Goal: Task Accomplishment & Management: Complete application form

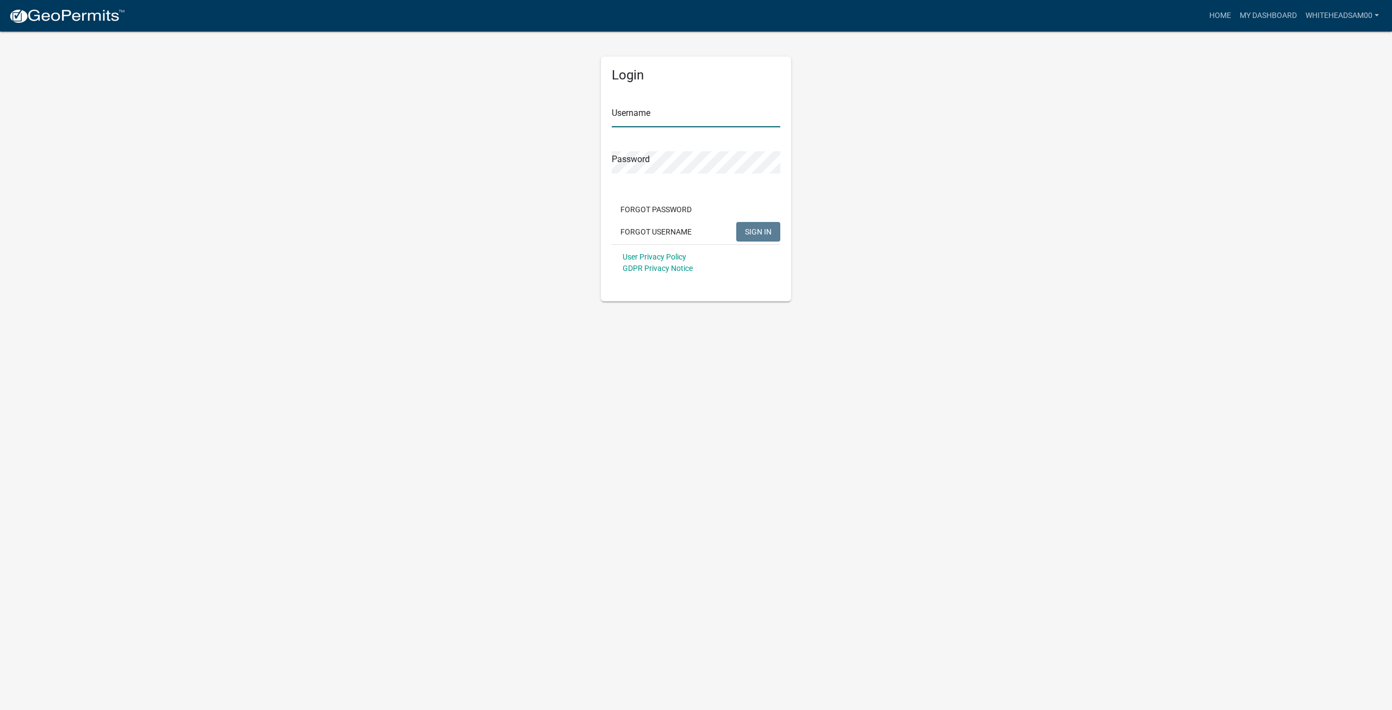
click at [651, 125] on input "Username" at bounding box center [696, 116] width 169 height 22
type input "Whiteheadsam00"
click at [736, 222] on button "SIGN IN" at bounding box center [758, 232] width 44 height 20
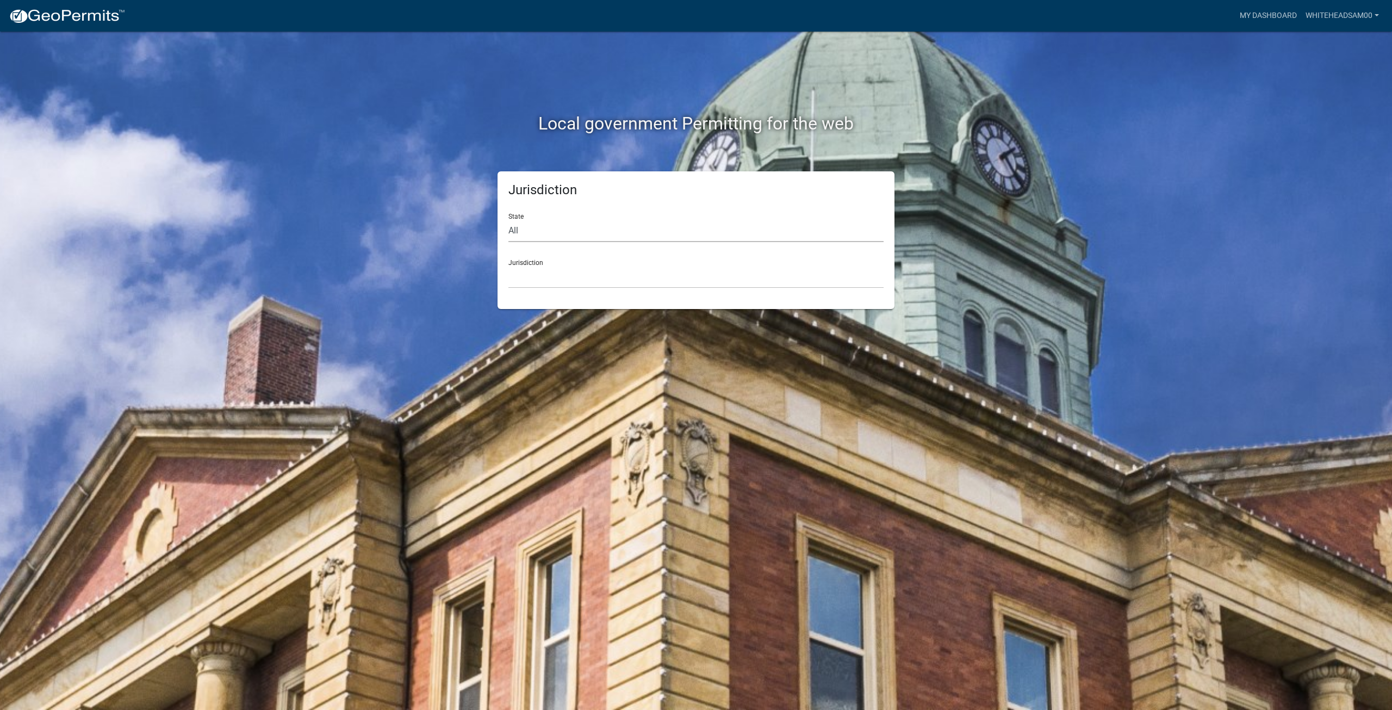
click at [635, 222] on select "All [US_STATE] [US_STATE] [US_STATE] [US_STATE] [US_STATE] [US_STATE] [US_STATE…" at bounding box center [696, 231] width 375 height 22
click at [605, 237] on select "All [US_STATE] [US_STATE] [US_STATE] [US_STATE] [US_STATE] [US_STATE] [US_STATE…" at bounding box center [696, 231] width 375 height 22
select select "[US_STATE]"
click at [509, 220] on select "All [US_STATE] [US_STATE] [US_STATE] [US_STATE] [US_STATE] [US_STATE] [US_STATE…" at bounding box center [696, 231] width 375 height 22
click at [579, 274] on select "City of [GEOGRAPHIC_DATA], [US_STATE] City of [GEOGRAPHIC_DATA], [US_STATE] Cit…" at bounding box center [696, 277] width 375 height 22
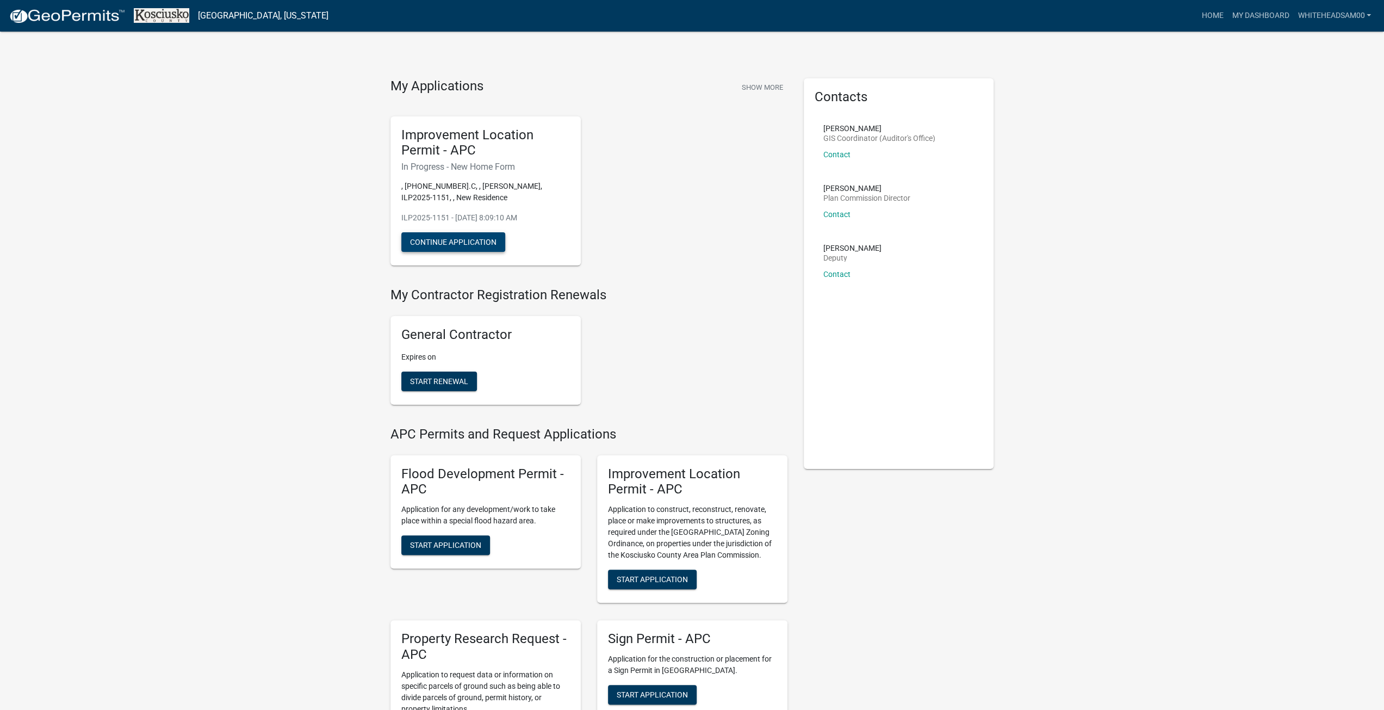
click at [459, 242] on button "Continue Application" at bounding box center [453, 242] width 104 height 20
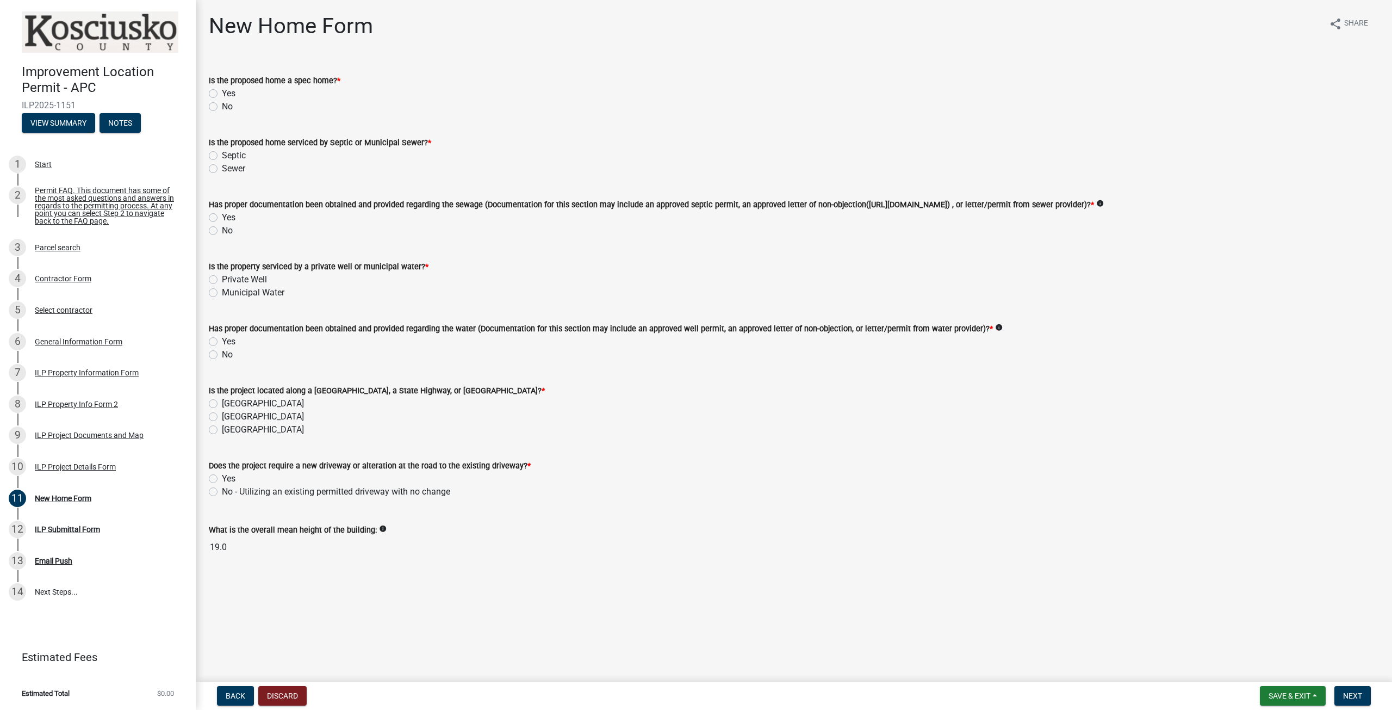
click at [222, 106] on label "No" at bounding box center [227, 106] width 11 height 13
click at [222, 106] on input "No" at bounding box center [225, 103] width 7 height 7
radio input "true"
click at [222, 156] on label "Septic" at bounding box center [234, 155] width 24 height 13
click at [222, 156] on input "Septic" at bounding box center [225, 152] width 7 height 7
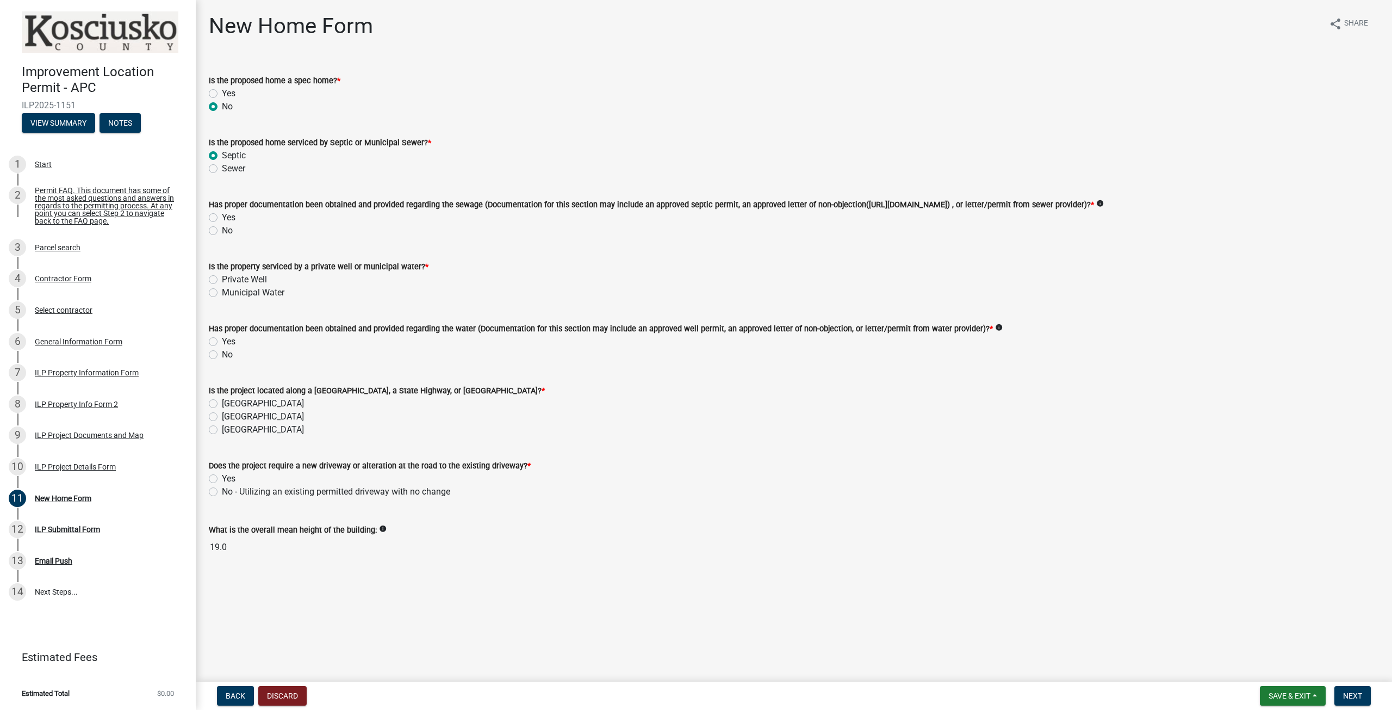
radio input "true"
click at [222, 231] on label "No" at bounding box center [227, 230] width 11 height 13
click at [222, 231] on input "No" at bounding box center [225, 227] width 7 height 7
radio input "true"
click at [222, 281] on label "Private Well" at bounding box center [244, 279] width 45 height 13
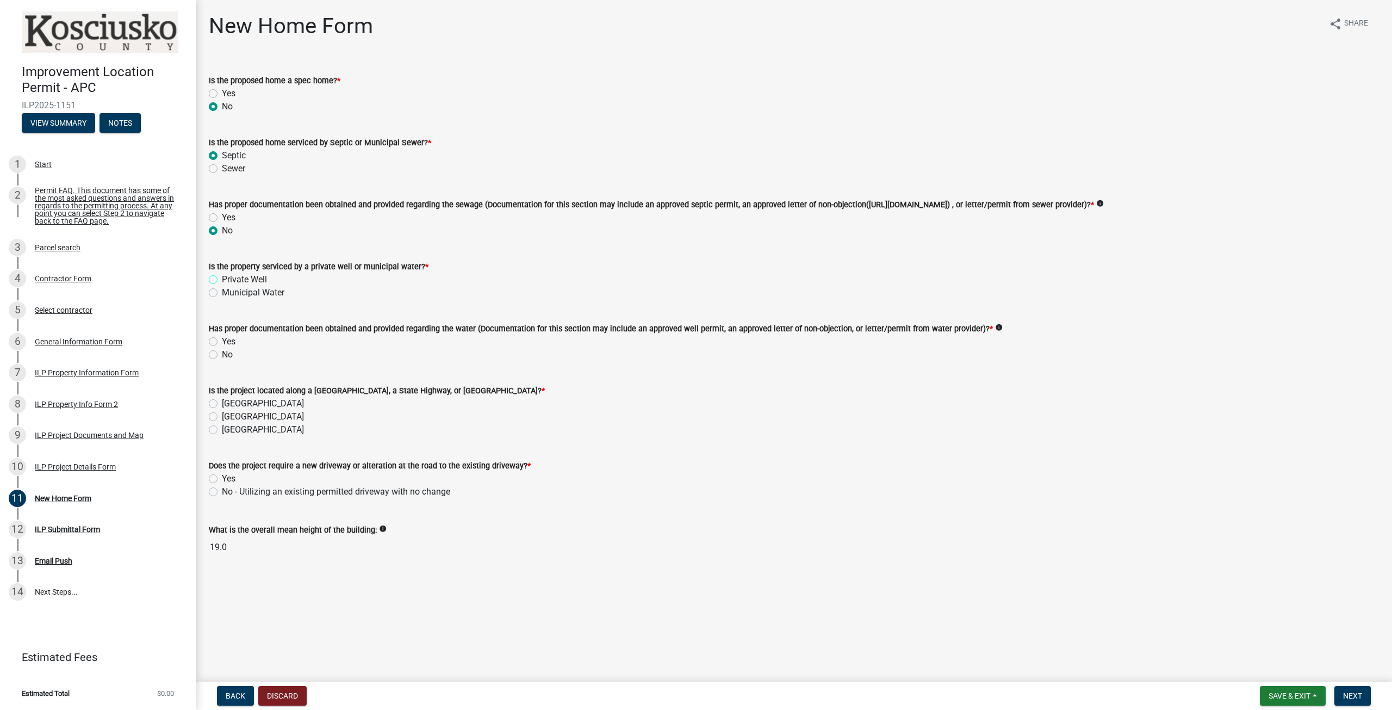
click at [222, 280] on input "Private Well" at bounding box center [225, 276] width 7 height 7
radio input "true"
click at [222, 356] on label "No" at bounding box center [227, 354] width 11 height 13
click at [222, 355] on input "No" at bounding box center [225, 351] width 7 height 7
radio input "true"
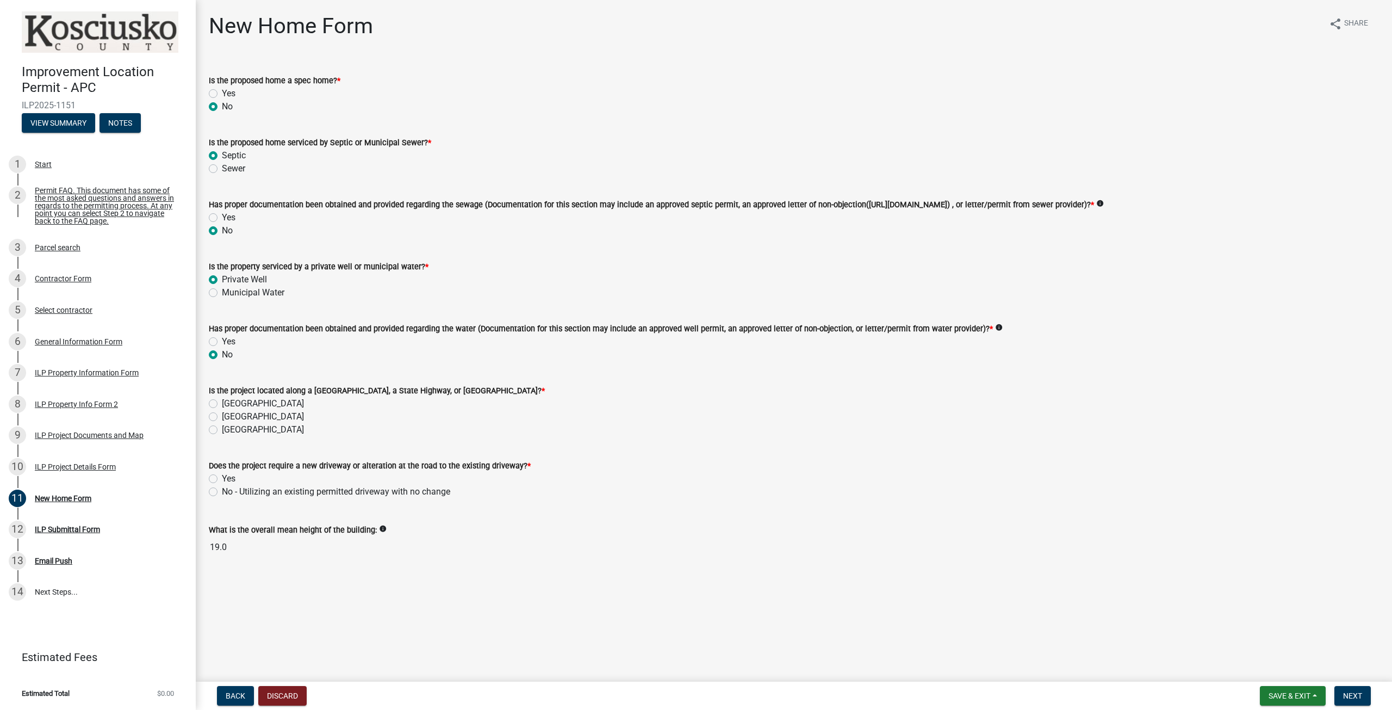
click at [222, 402] on label "[GEOGRAPHIC_DATA]" at bounding box center [263, 403] width 82 height 13
click at [222, 402] on input "[GEOGRAPHIC_DATA]" at bounding box center [225, 400] width 7 height 7
radio input "true"
click at [222, 480] on label "Yes" at bounding box center [229, 478] width 14 height 13
click at [222, 479] on input "Yes" at bounding box center [225, 475] width 7 height 7
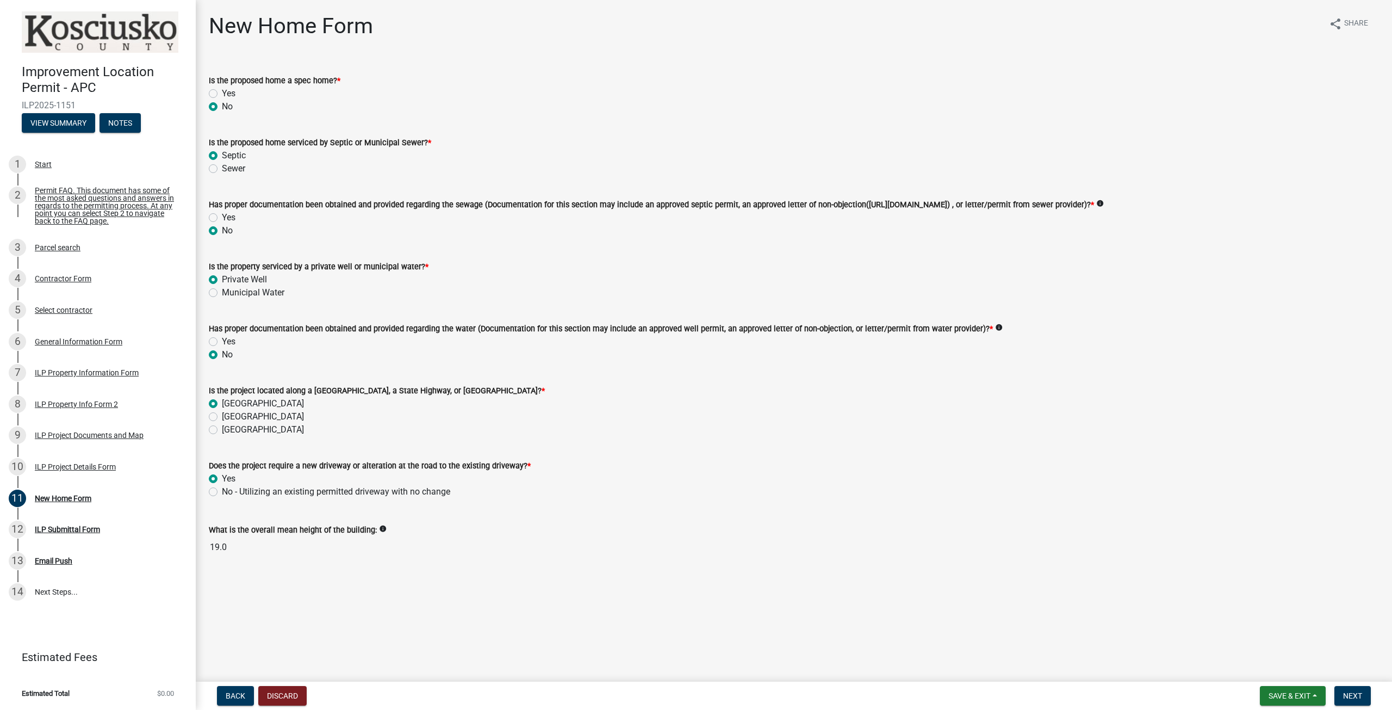
radio input "true"
click at [1270, 695] on span "Save & Exit" at bounding box center [1290, 695] width 42 height 9
click at [1230, 614] on main "New Home Form share Share Is the proposed home a spec home? * Yes No Is the pro…" at bounding box center [794, 338] width 1197 height 677
click at [1357, 694] on span "Next" at bounding box center [1352, 695] width 19 height 9
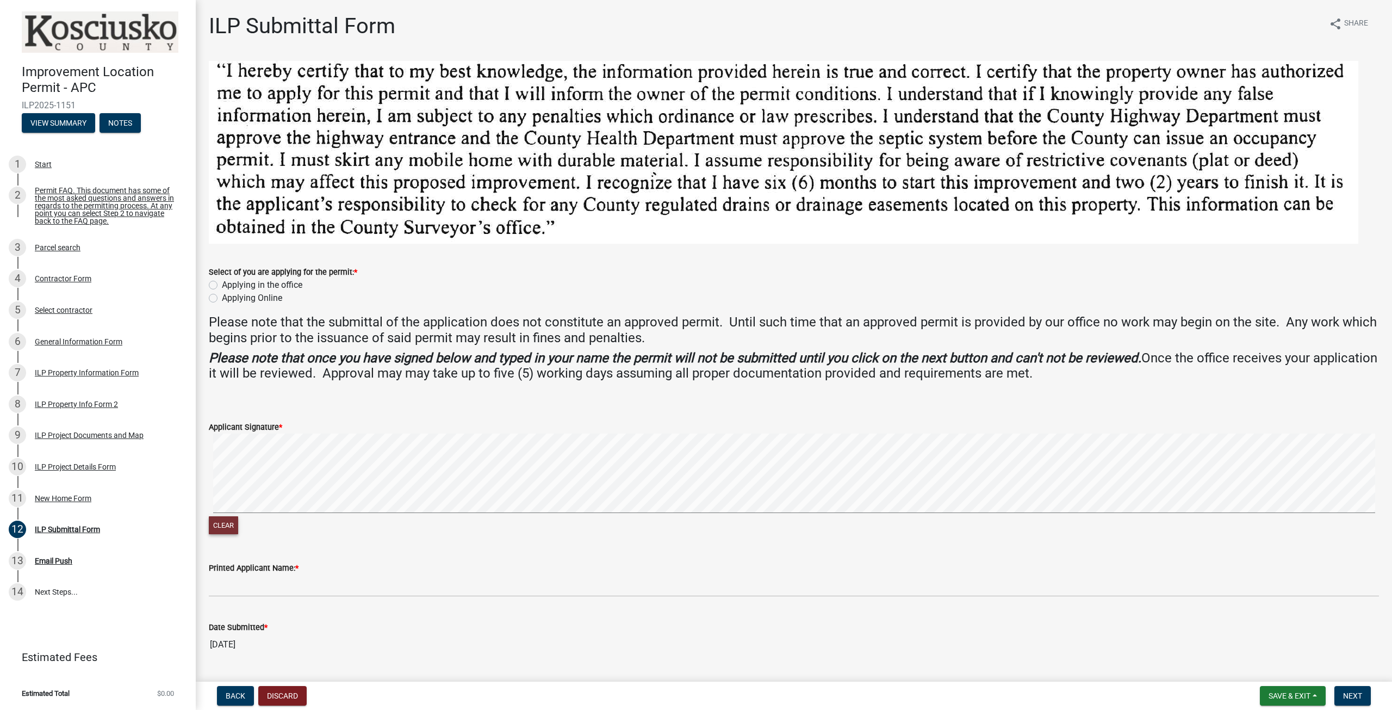
drag, startPoint x: 232, startPoint y: 525, endPoint x: 247, endPoint y: 519, distance: 16.4
click at [232, 525] on button "Clear" at bounding box center [223, 525] width 29 height 18
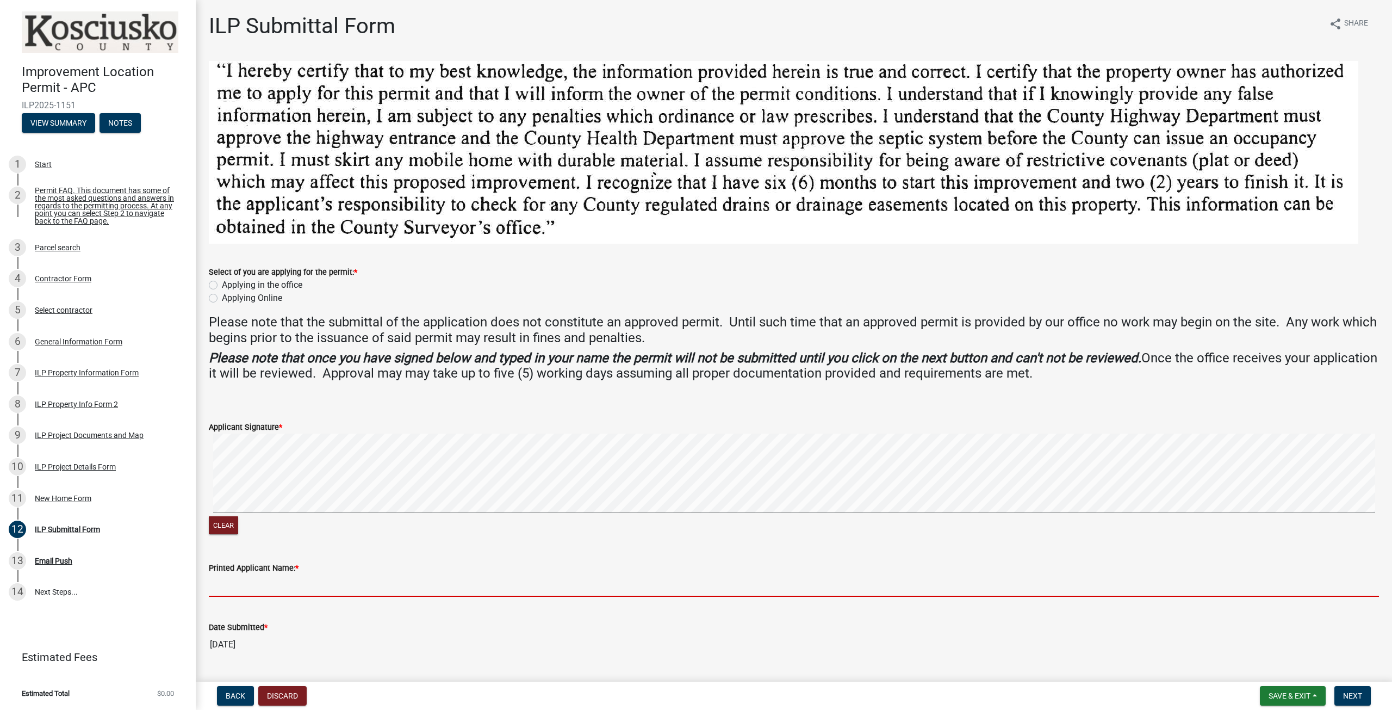
click at [261, 588] on input "Printed Applicant Name: *" at bounding box center [794, 585] width 1171 height 22
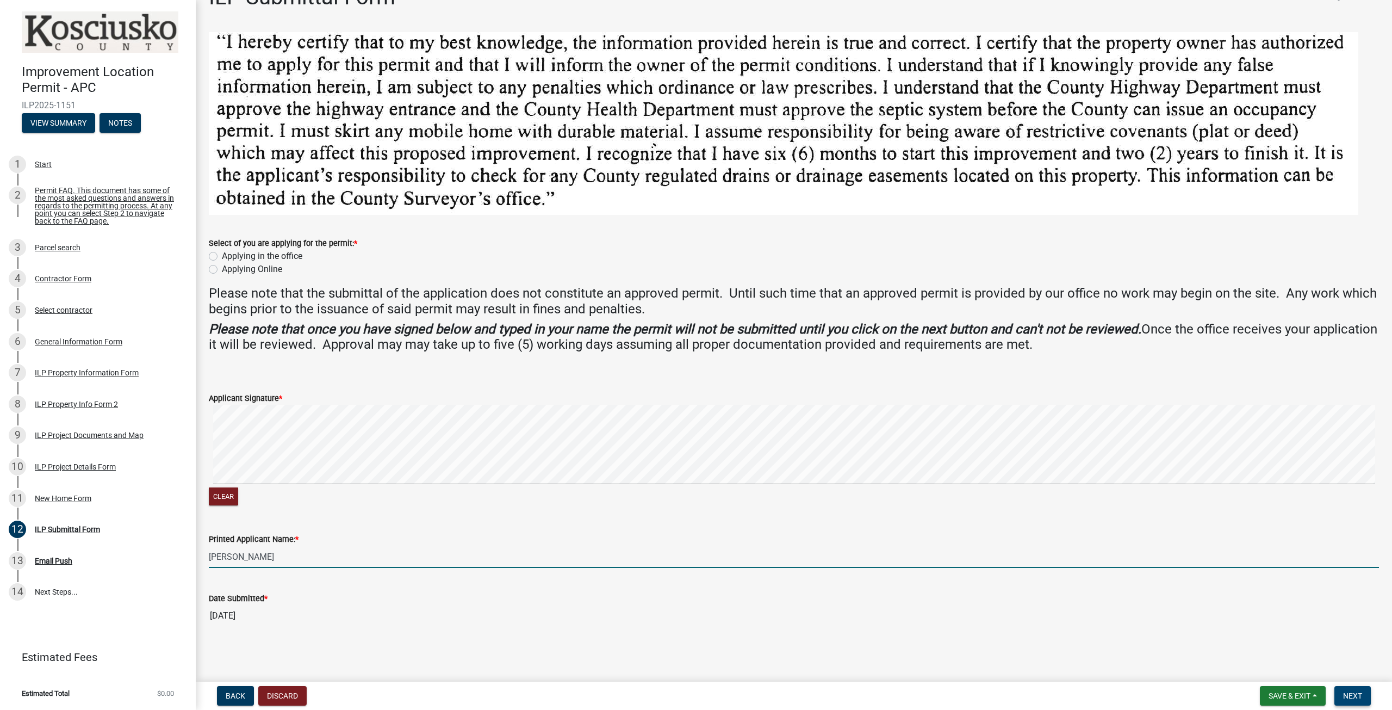
type input "[PERSON_NAME]"
click at [1363, 702] on button "Next" at bounding box center [1353, 696] width 36 height 20
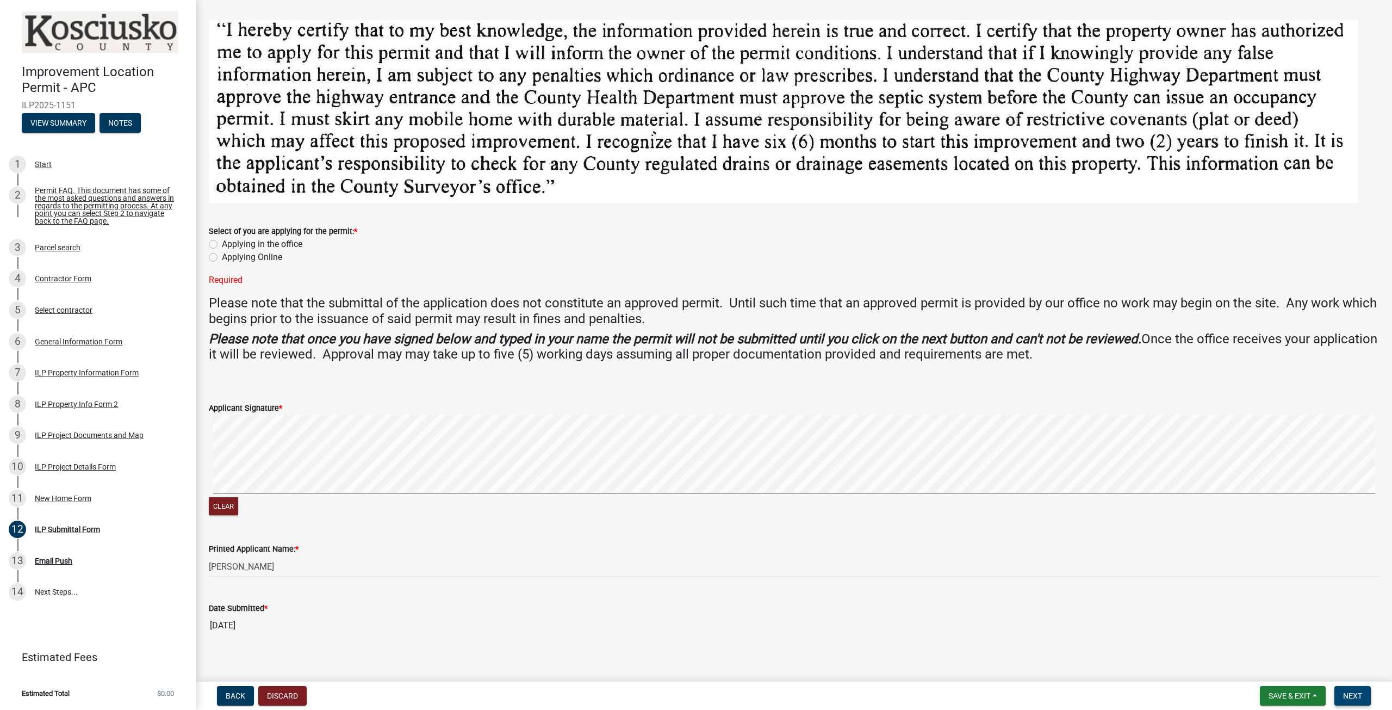
scroll to position [51, 0]
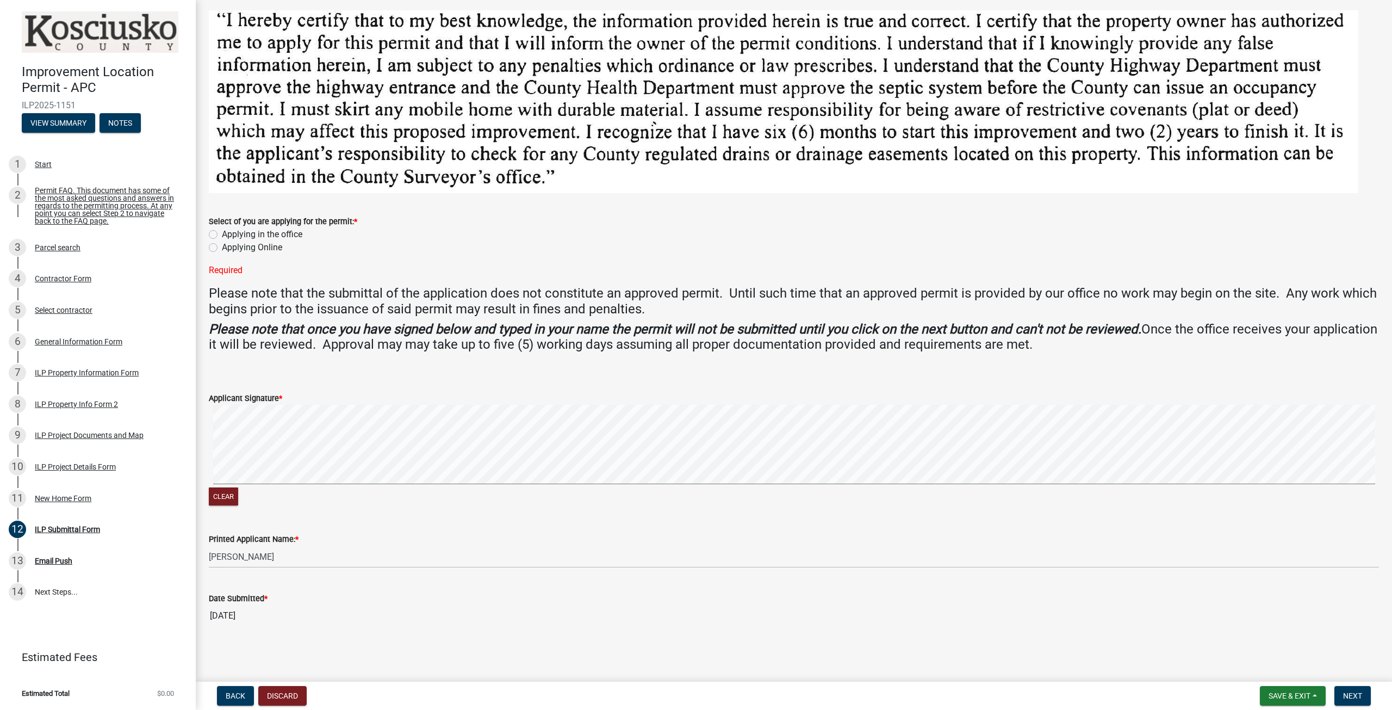
click at [256, 616] on input "[DATE]" at bounding box center [794, 616] width 1171 height 22
click at [1364, 698] on button "Next" at bounding box center [1353, 696] width 36 height 20
click at [222, 245] on label "Applying Online" at bounding box center [252, 247] width 60 height 13
click at [222, 245] on input "Applying Online" at bounding box center [225, 244] width 7 height 7
radio input "true"
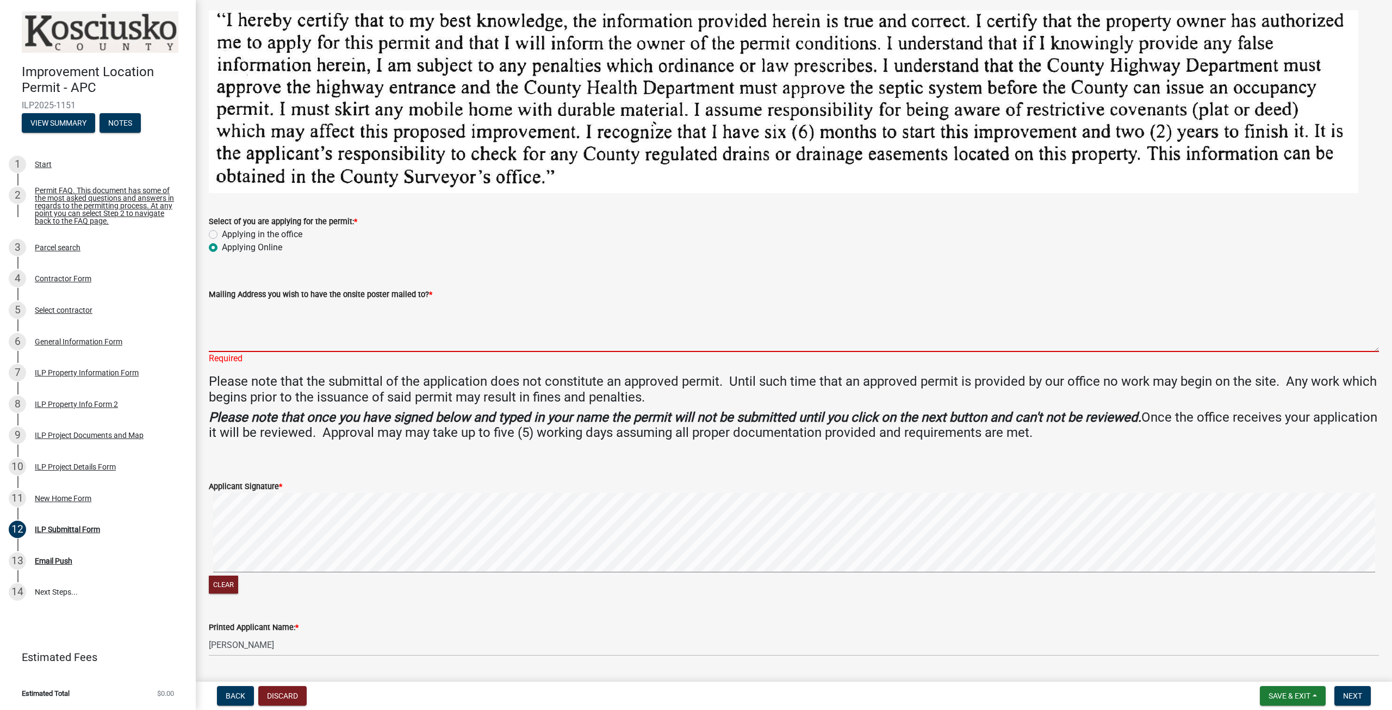
click at [276, 344] on textarea "Mailing Address you wish to have the onsite poster mailed to? *" at bounding box center [794, 326] width 1171 height 51
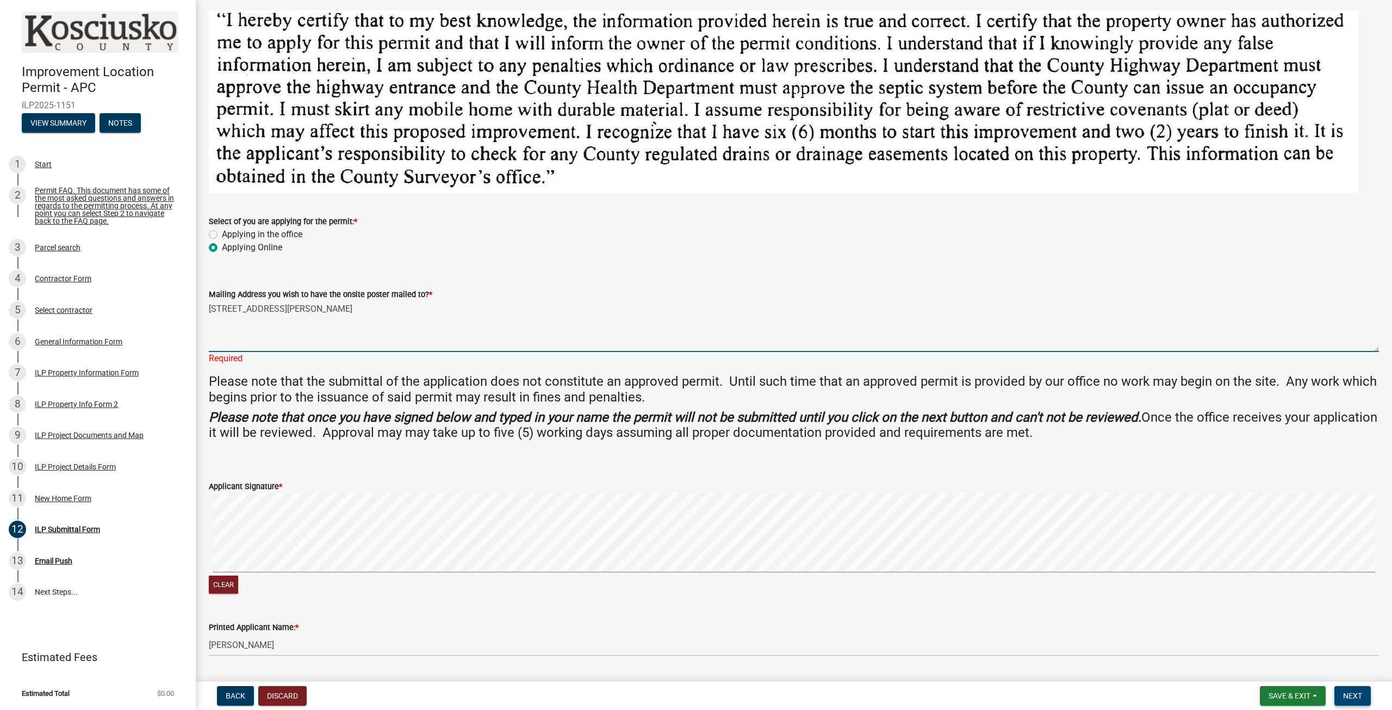
type textarea "[STREET_ADDRESS][PERSON_NAME]"
click at [1365, 694] on button "Next" at bounding box center [1353, 696] width 36 height 20
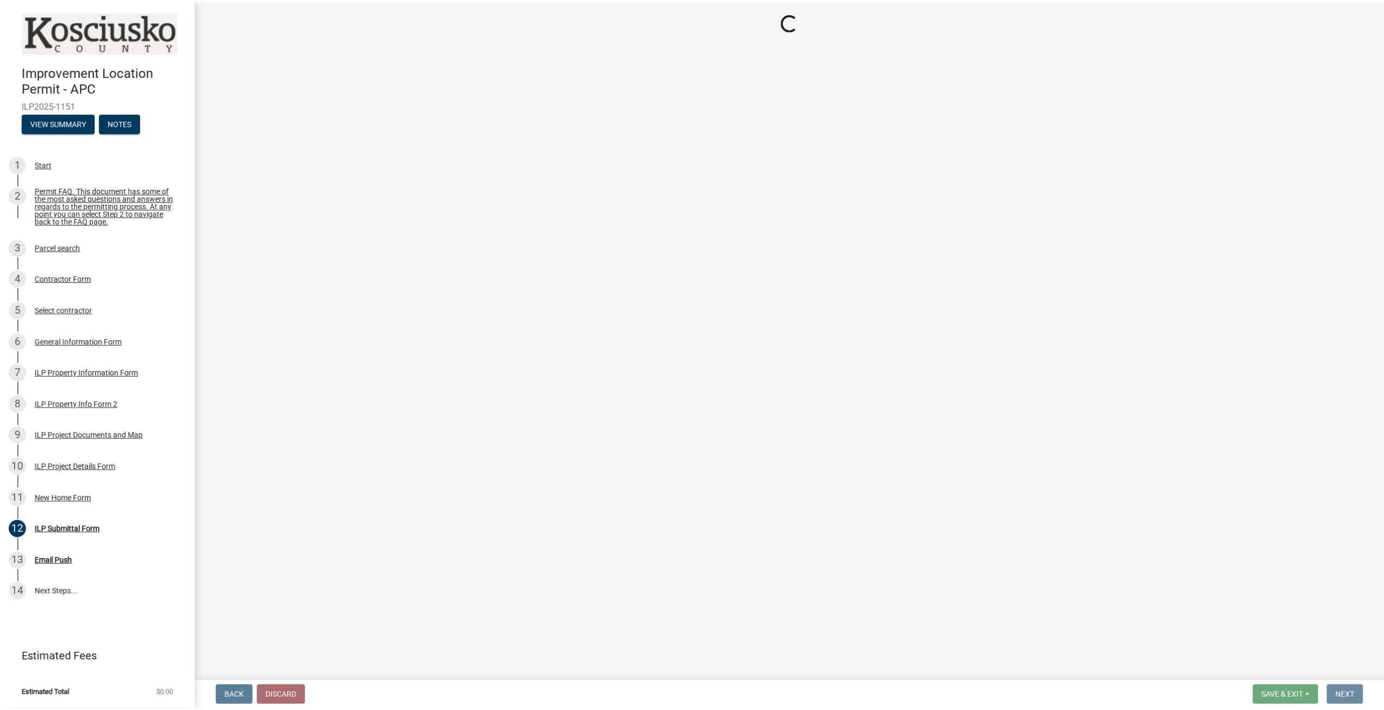
scroll to position [0, 0]
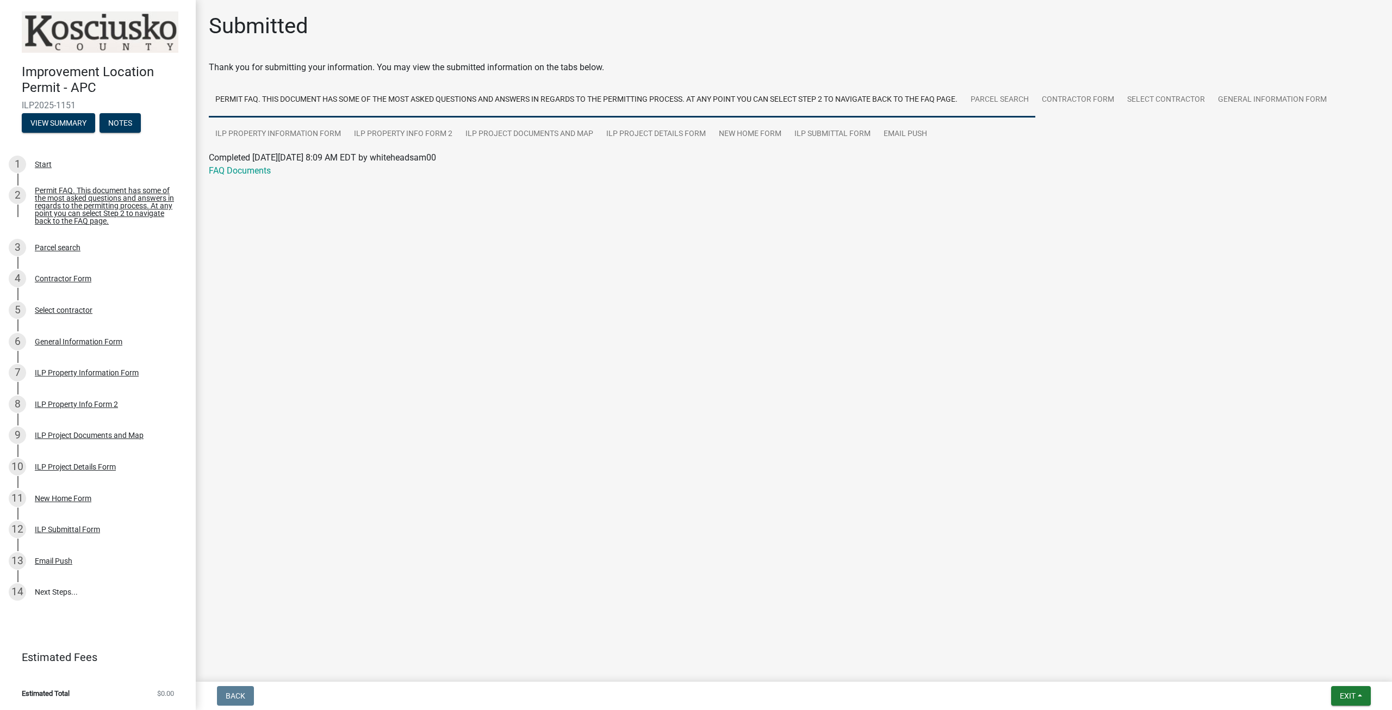
click at [1024, 97] on link "Parcel search" at bounding box center [999, 100] width 71 height 35
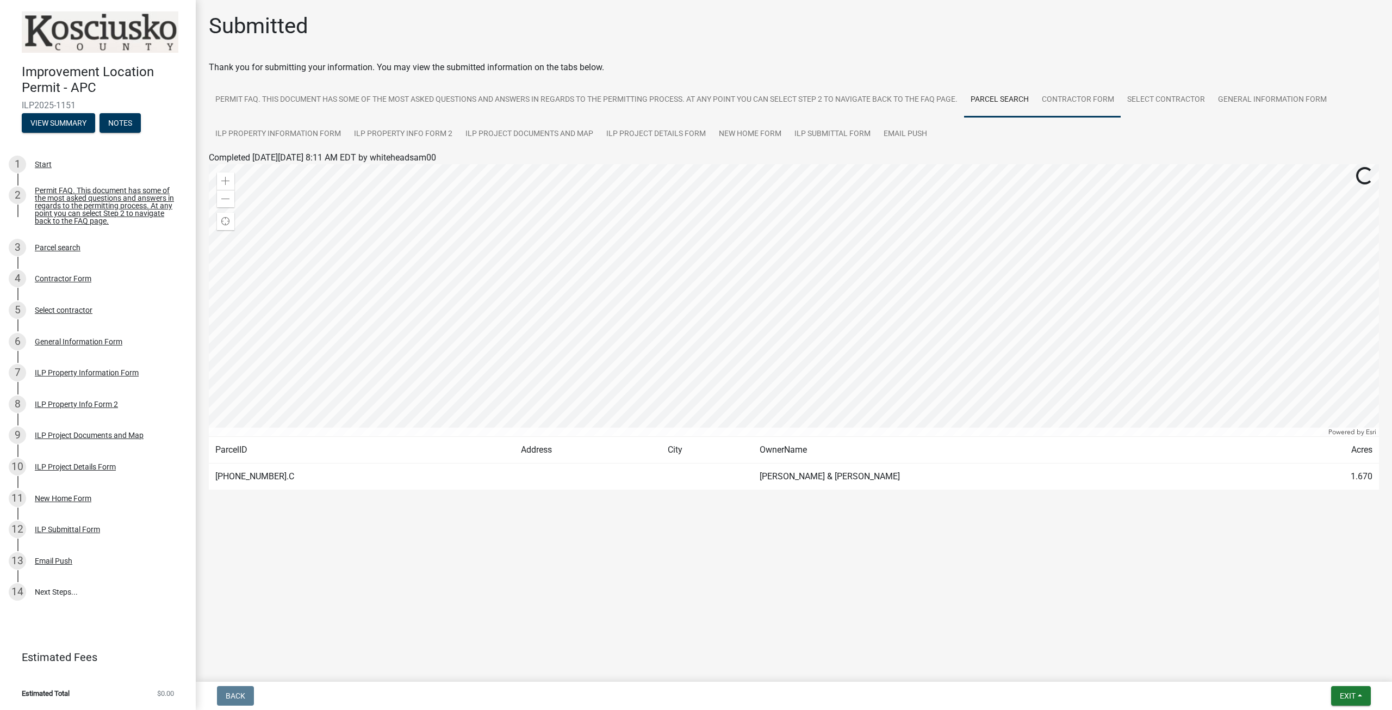
click at [1083, 90] on link "Contractor Form" at bounding box center [1078, 100] width 85 height 35
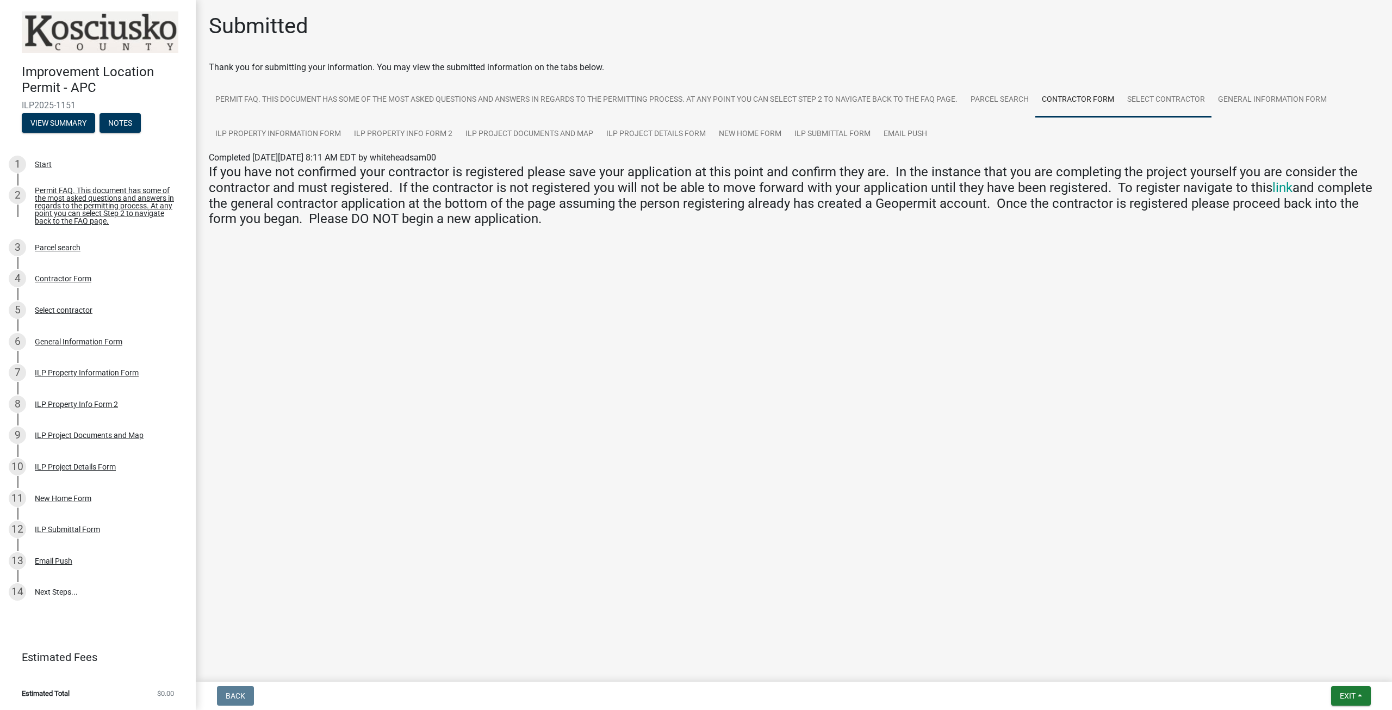
click at [1150, 98] on link "Select contractor" at bounding box center [1166, 100] width 91 height 35
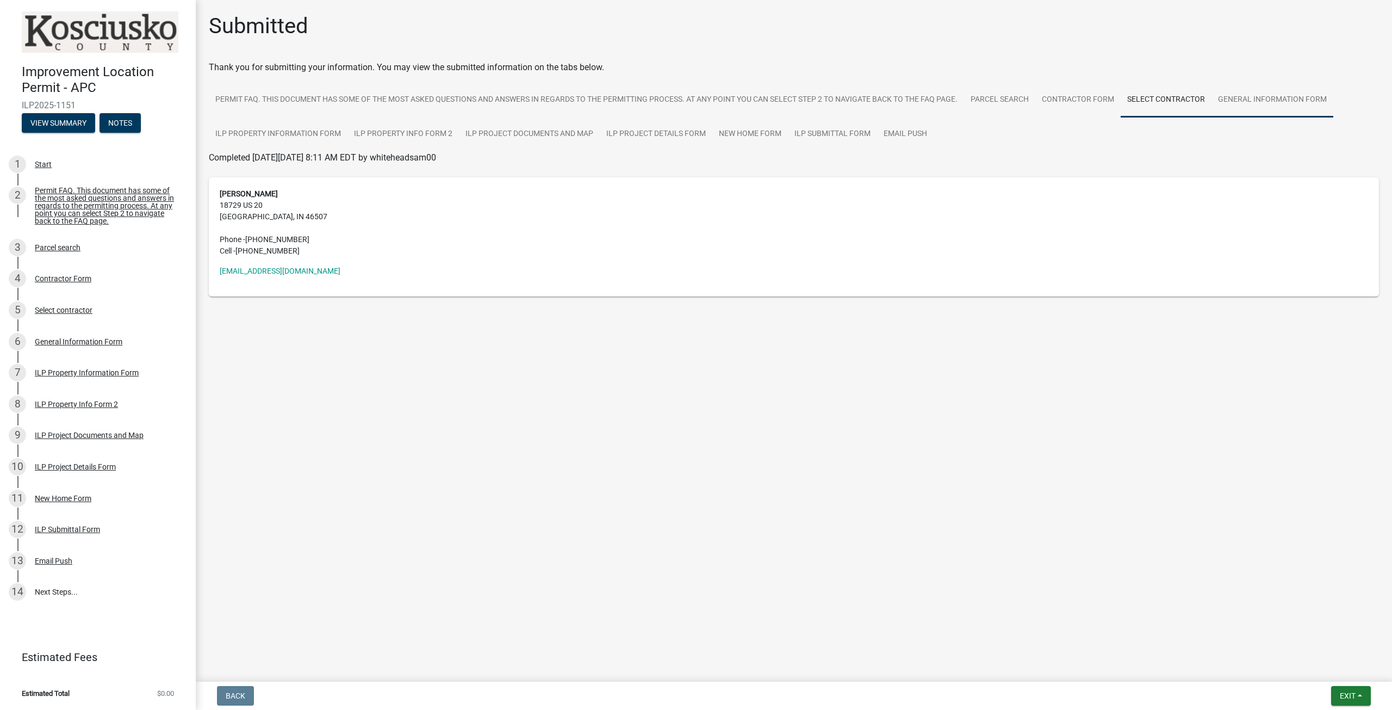
click at [1261, 96] on link "General Information Form" at bounding box center [1273, 100] width 122 height 35
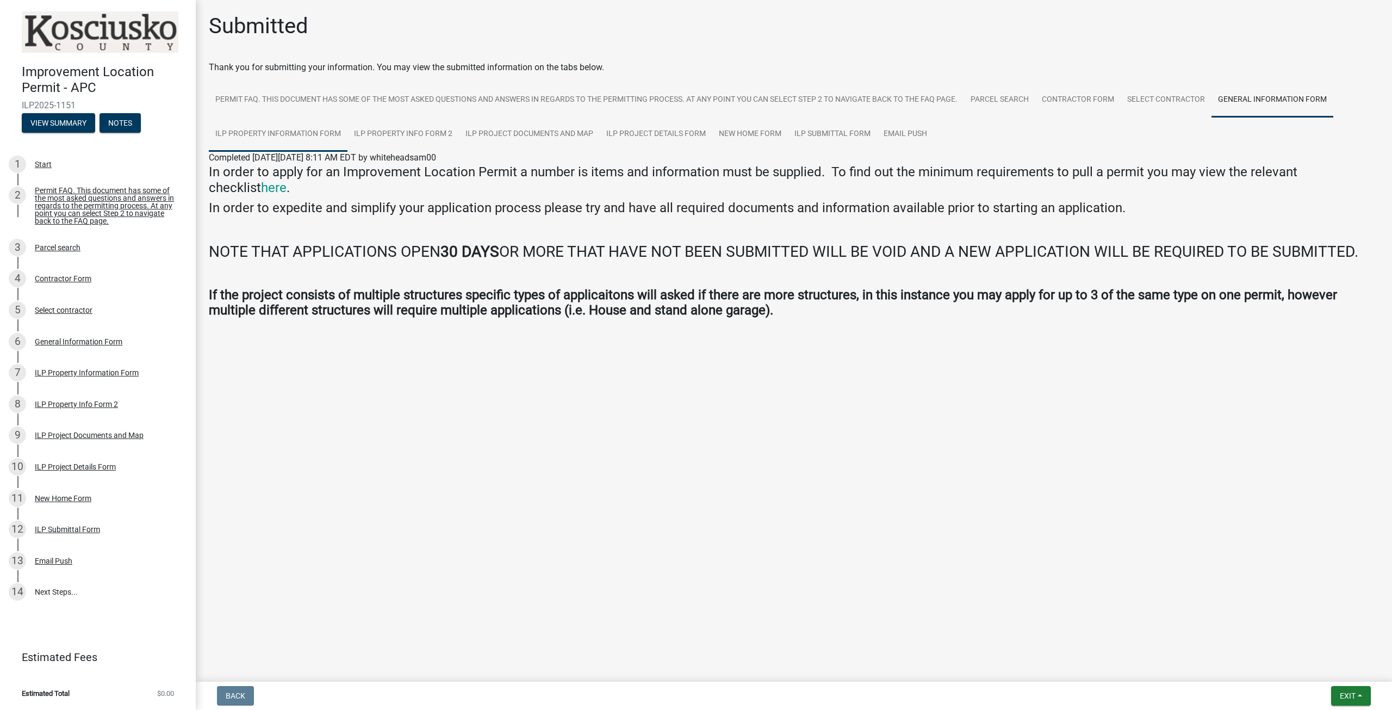
click at [255, 143] on link "ILP Property Information Form" at bounding box center [278, 134] width 139 height 35
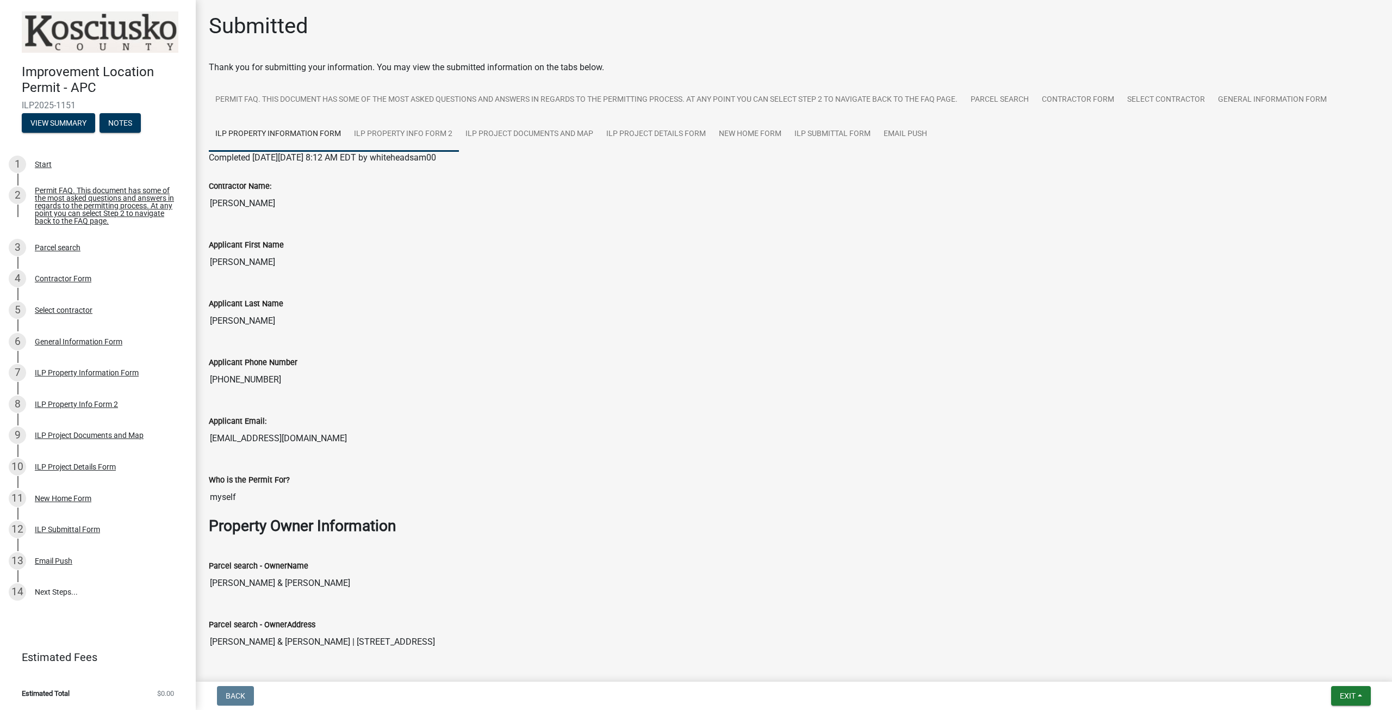
click at [407, 141] on link "ILP Property Info Form 2" at bounding box center [404, 134] width 112 height 35
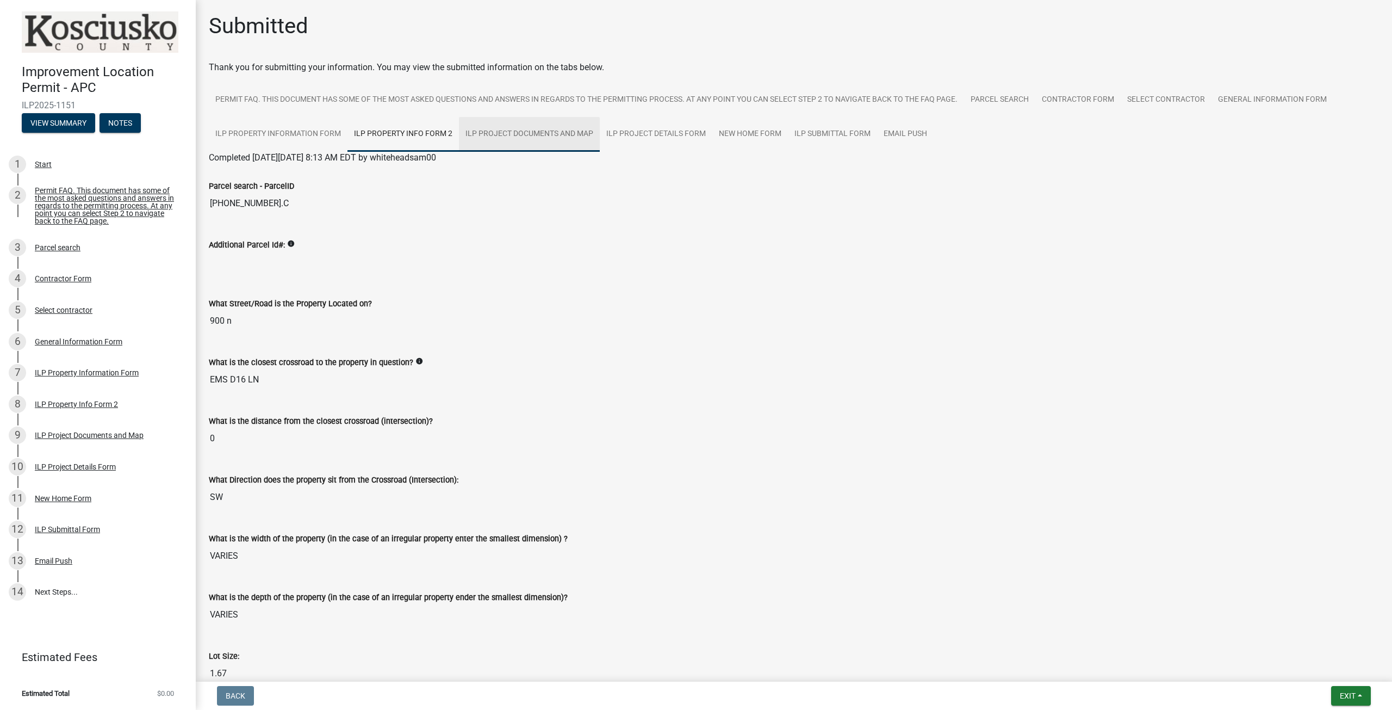
click at [526, 132] on link "ILP Project Documents and Map" at bounding box center [529, 134] width 141 height 35
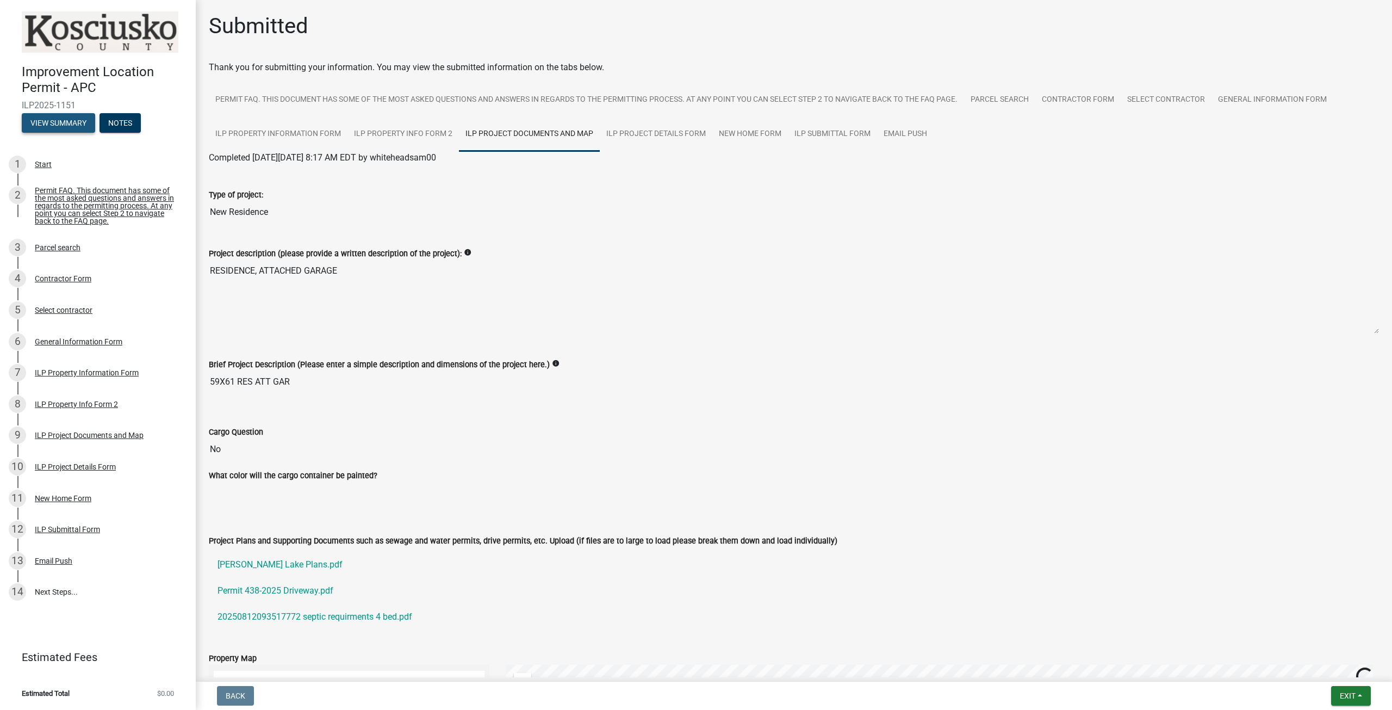
click at [51, 130] on button "View Summary" at bounding box center [58, 123] width 73 height 20
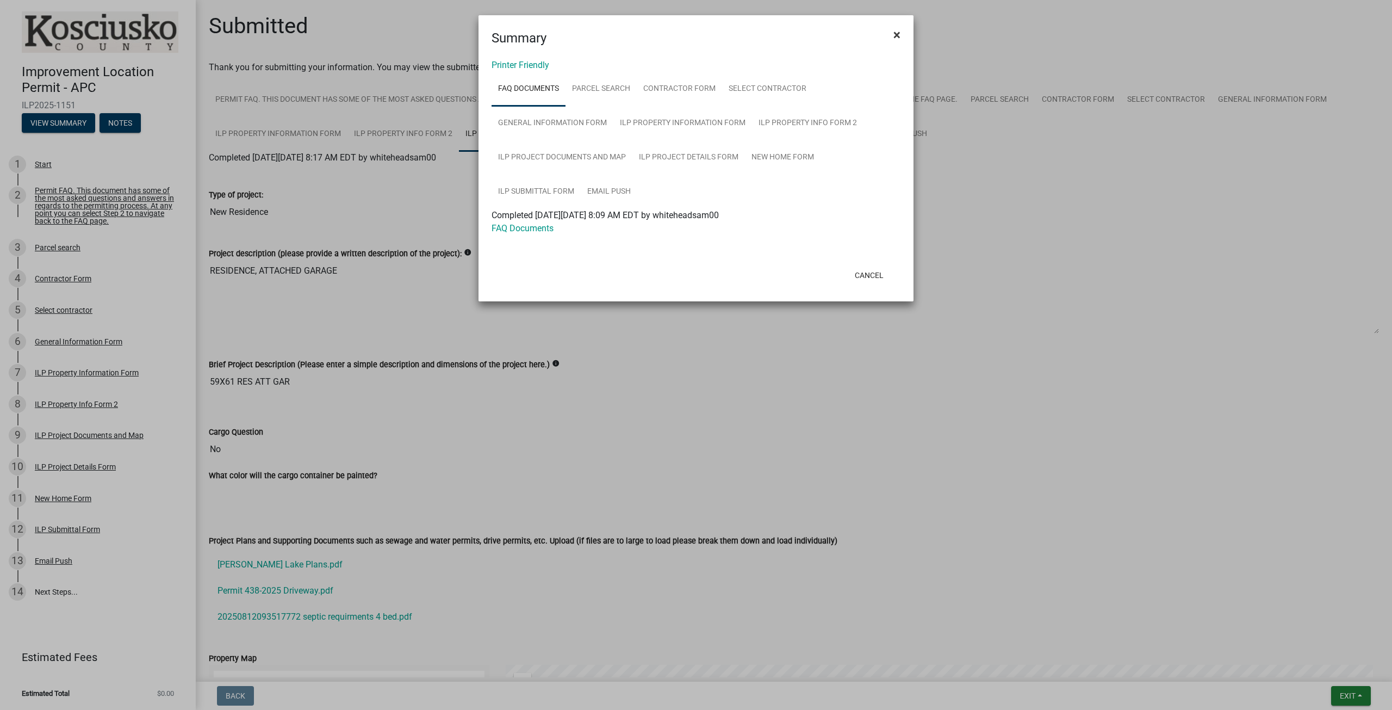
click at [896, 40] on span "×" at bounding box center [897, 34] width 7 height 15
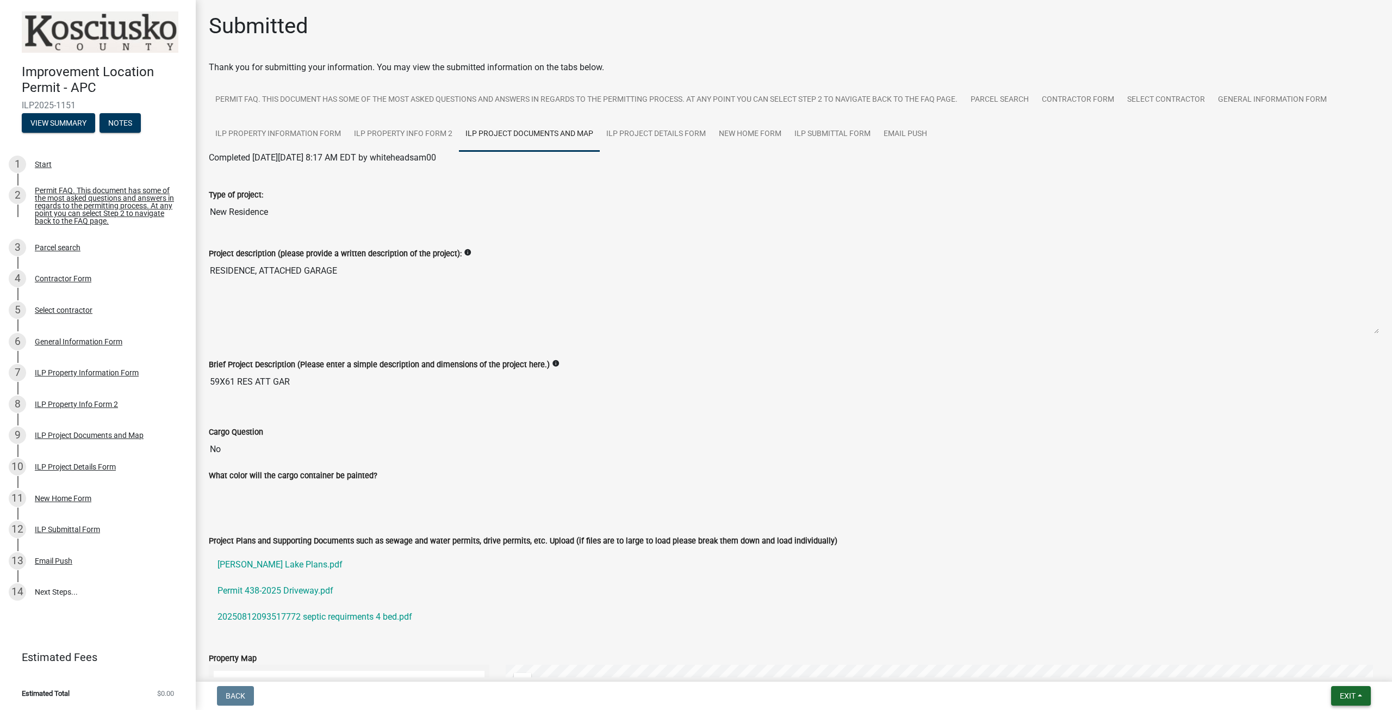
click at [1361, 697] on button "Exit" at bounding box center [1352, 696] width 40 height 20
click at [53, 590] on link "14 Next Steps..." at bounding box center [98, 593] width 196 height 32
click at [1355, 691] on span "Exit" at bounding box center [1348, 695] width 16 height 9
click at [1333, 668] on button "Save & Exit" at bounding box center [1328, 667] width 87 height 26
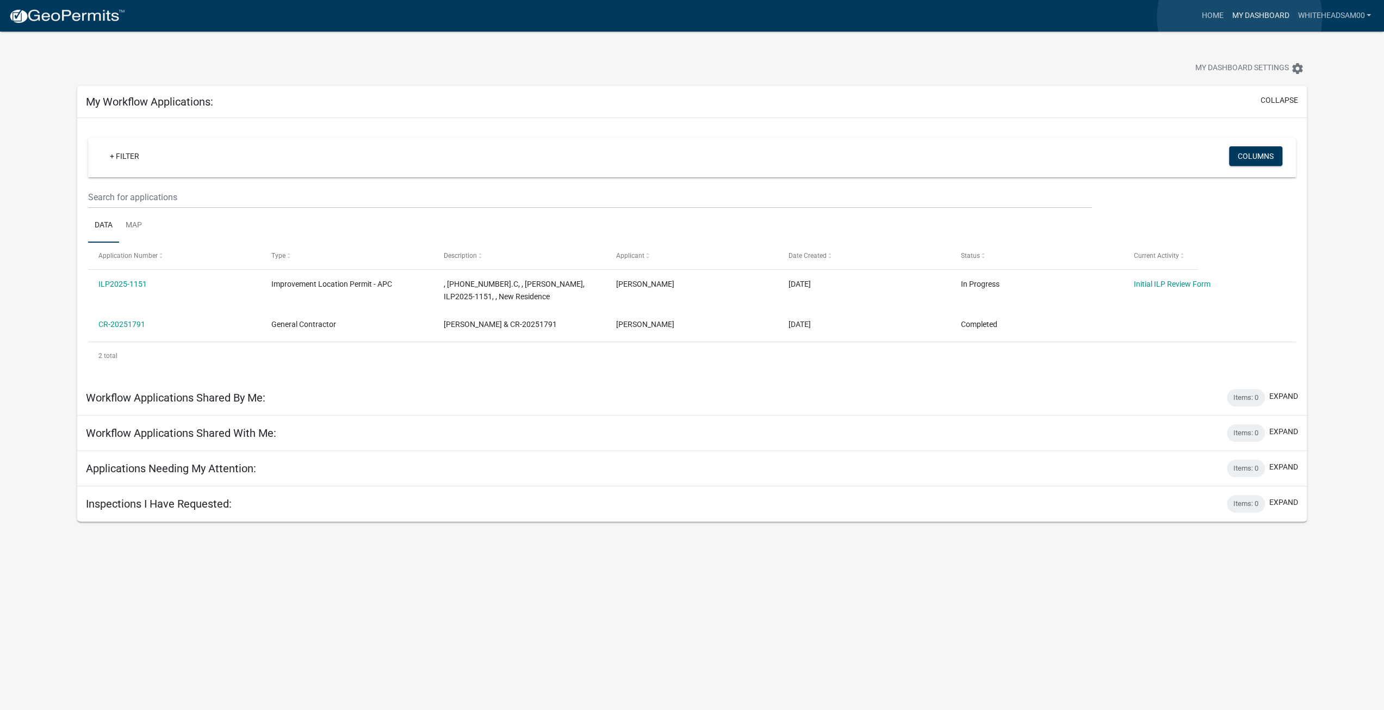
click at [1240, 17] on link "My Dashboard" at bounding box center [1261, 15] width 66 height 21
click at [1211, 16] on link "Home" at bounding box center [1212, 15] width 30 height 21
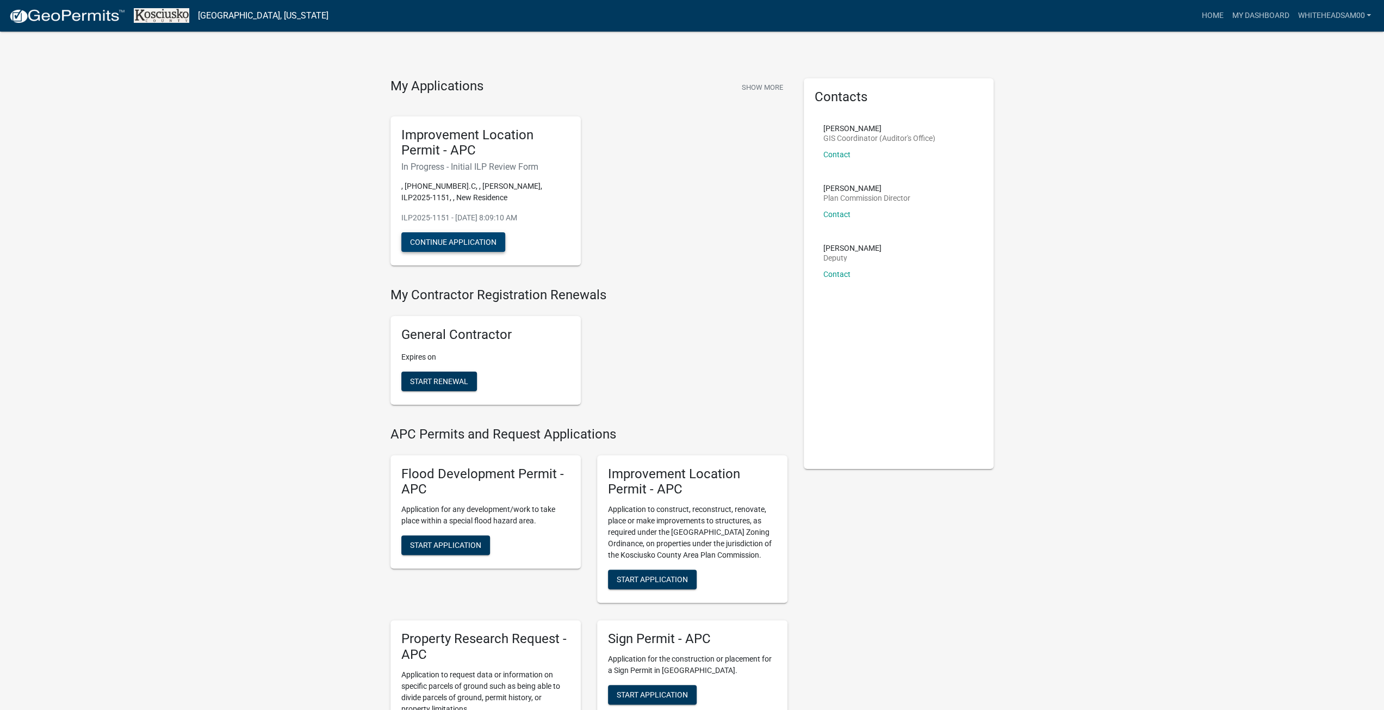
click at [479, 244] on button "Continue Application" at bounding box center [453, 242] width 104 height 20
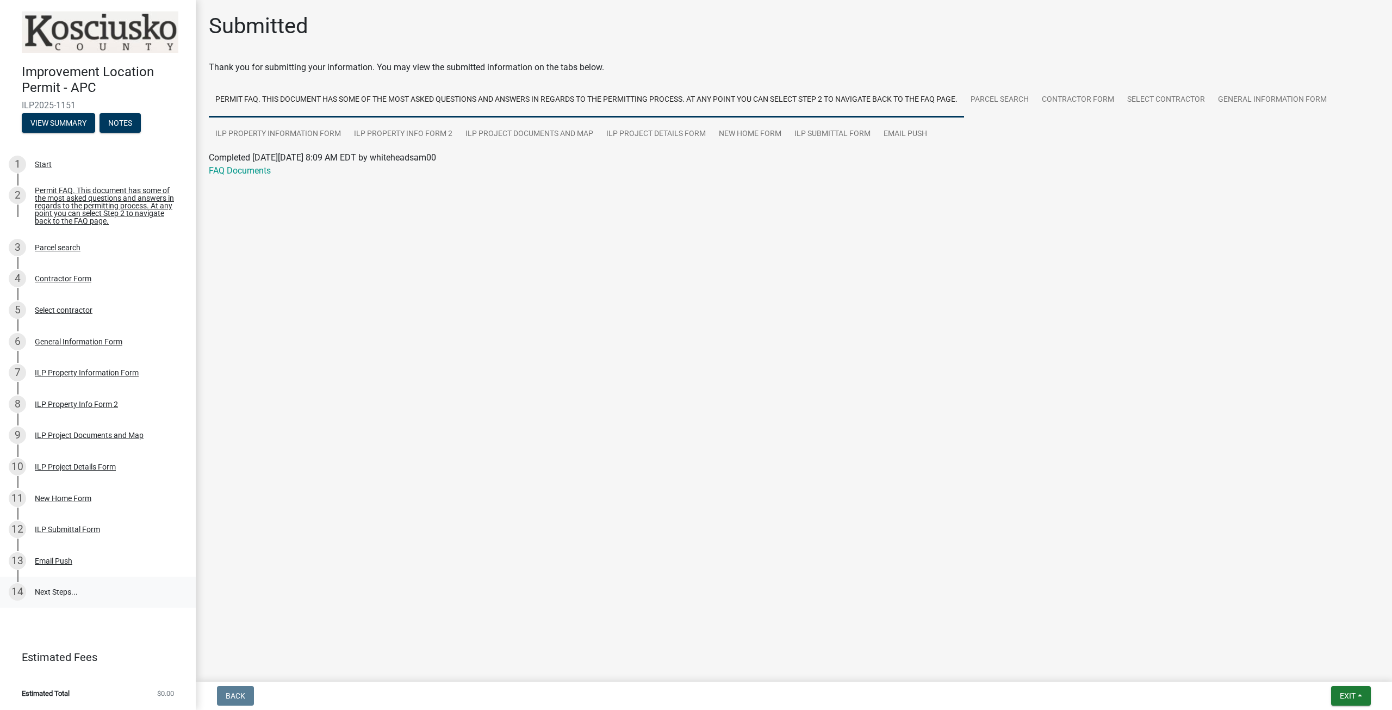
click at [81, 590] on link "14 Next Steps..." at bounding box center [98, 593] width 196 height 32
click at [1349, 687] on button "Exit" at bounding box center [1352, 696] width 40 height 20
click at [1345, 662] on button "Save & Exit" at bounding box center [1328, 667] width 87 height 26
